Goal: Find specific page/section: Find specific page/section

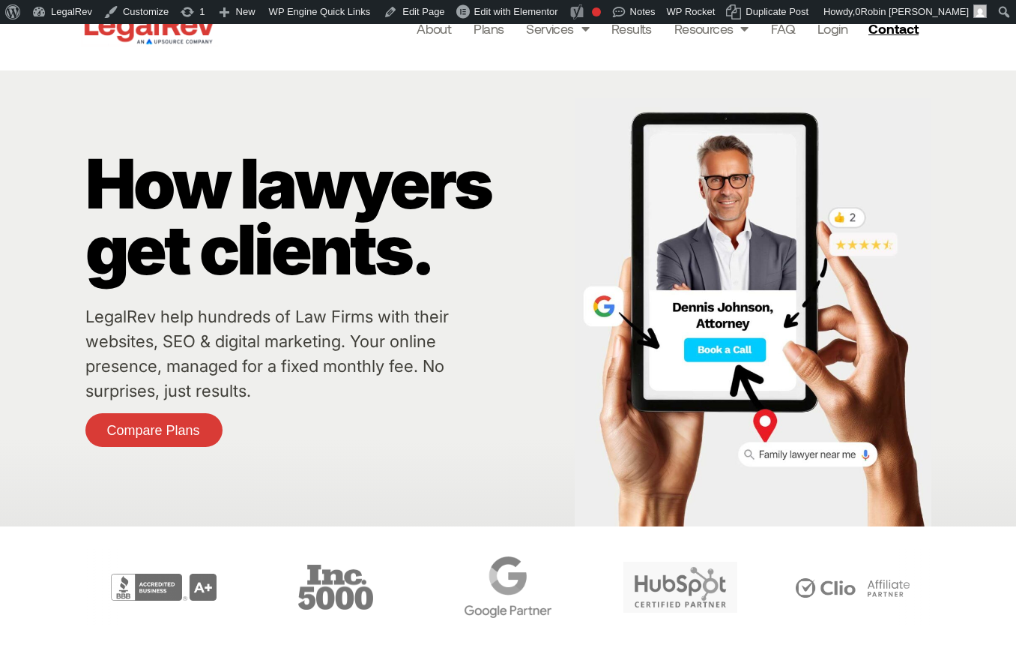
scroll to position [16, 0]
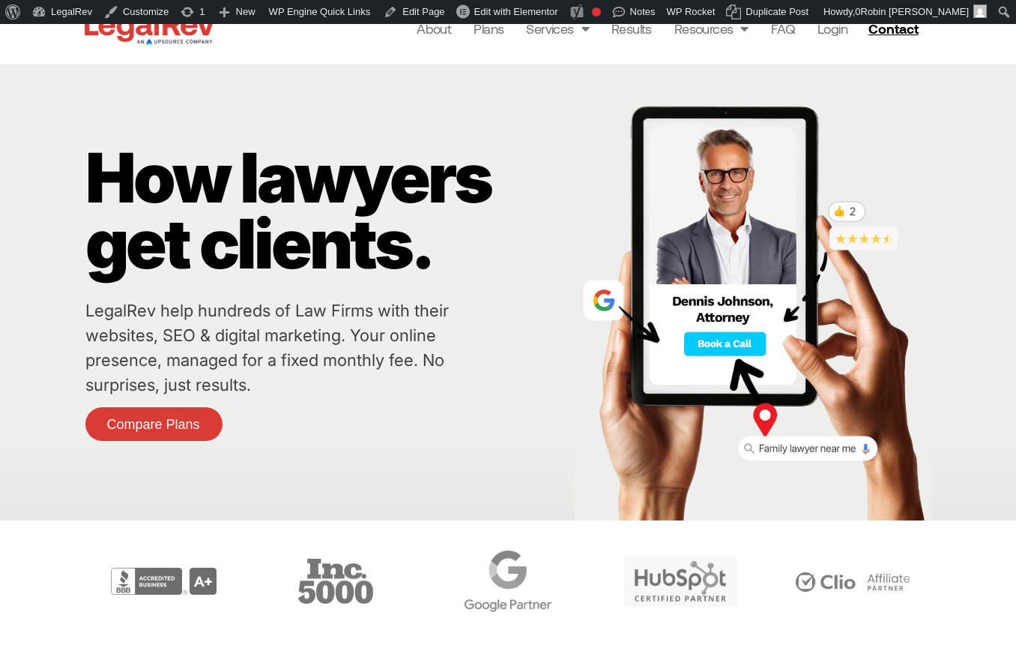
click at [218, 318] on link "LegalRev help hundreds of Law Firms with their websites, SEO & digital marketin…" at bounding box center [266, 348] width 363 height 94
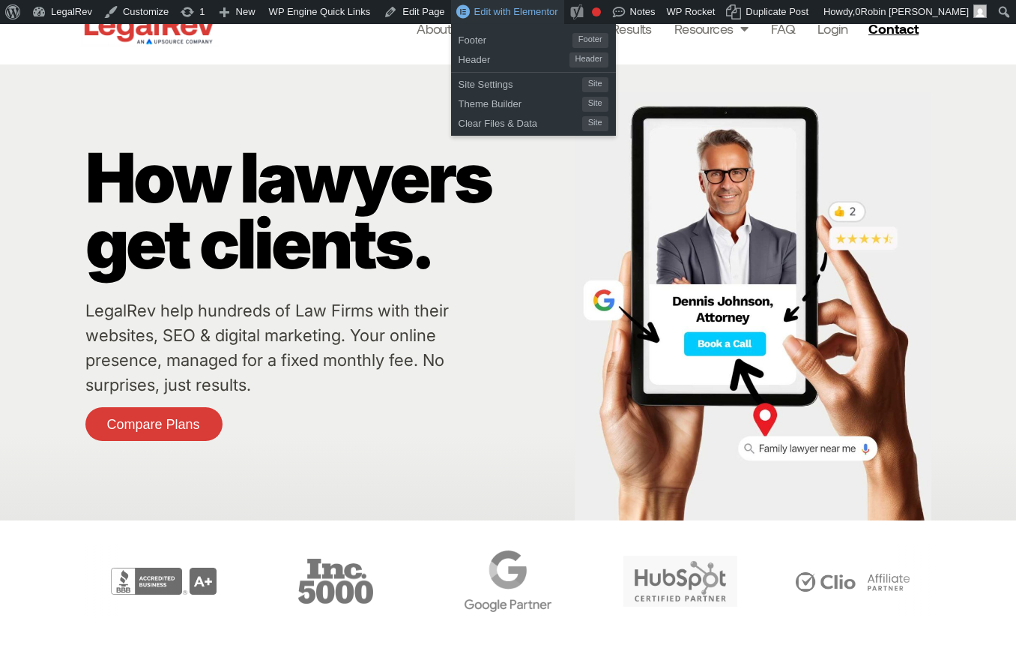
click at [543, 6] on span "Edit with Elementor" at bounding box center [516, 11] width 84 height 11
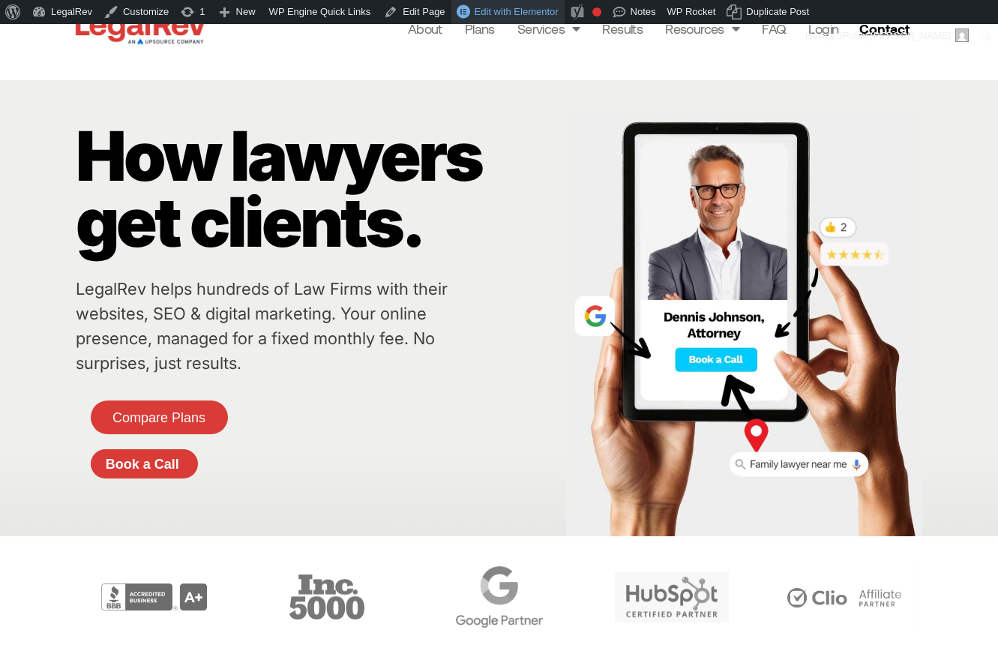
click at [549, 12] on span "Edit with Elementor" at bounding box center [516, 11] width 84 height 11
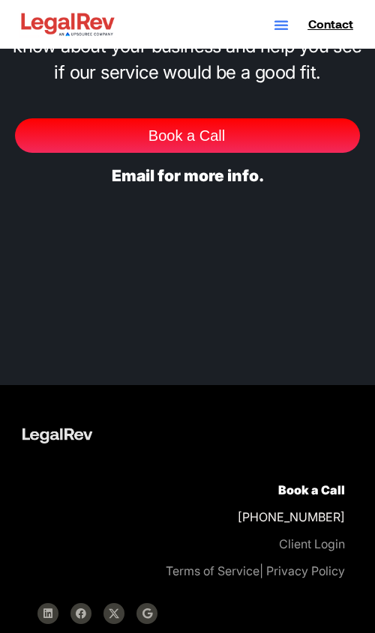
scroll to position [13296, 0]
